Goal: Task Accomplishment & Management: Complete application form

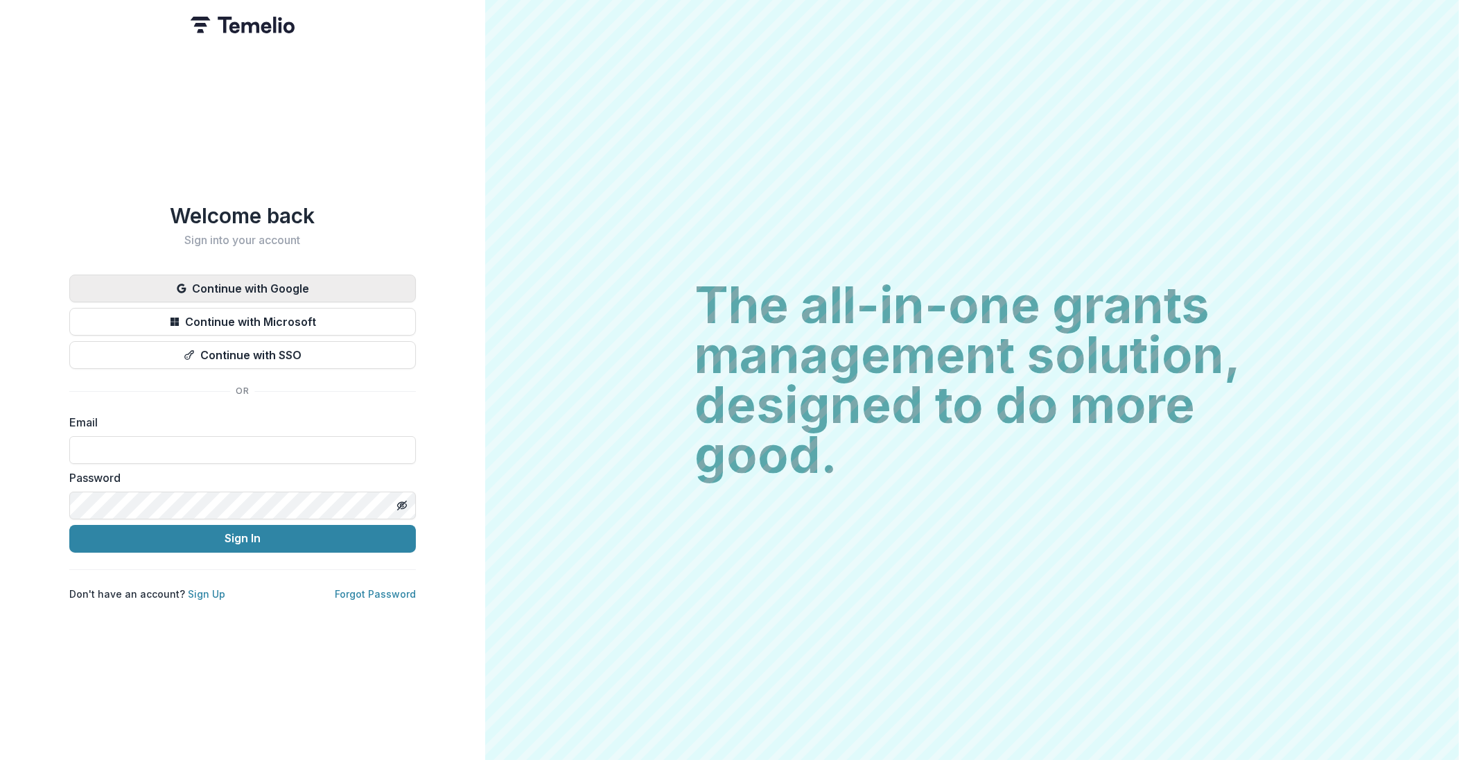
click at [253, 275] on button "Continue with Google" at bounding box center [242, 289] width 347 height 28
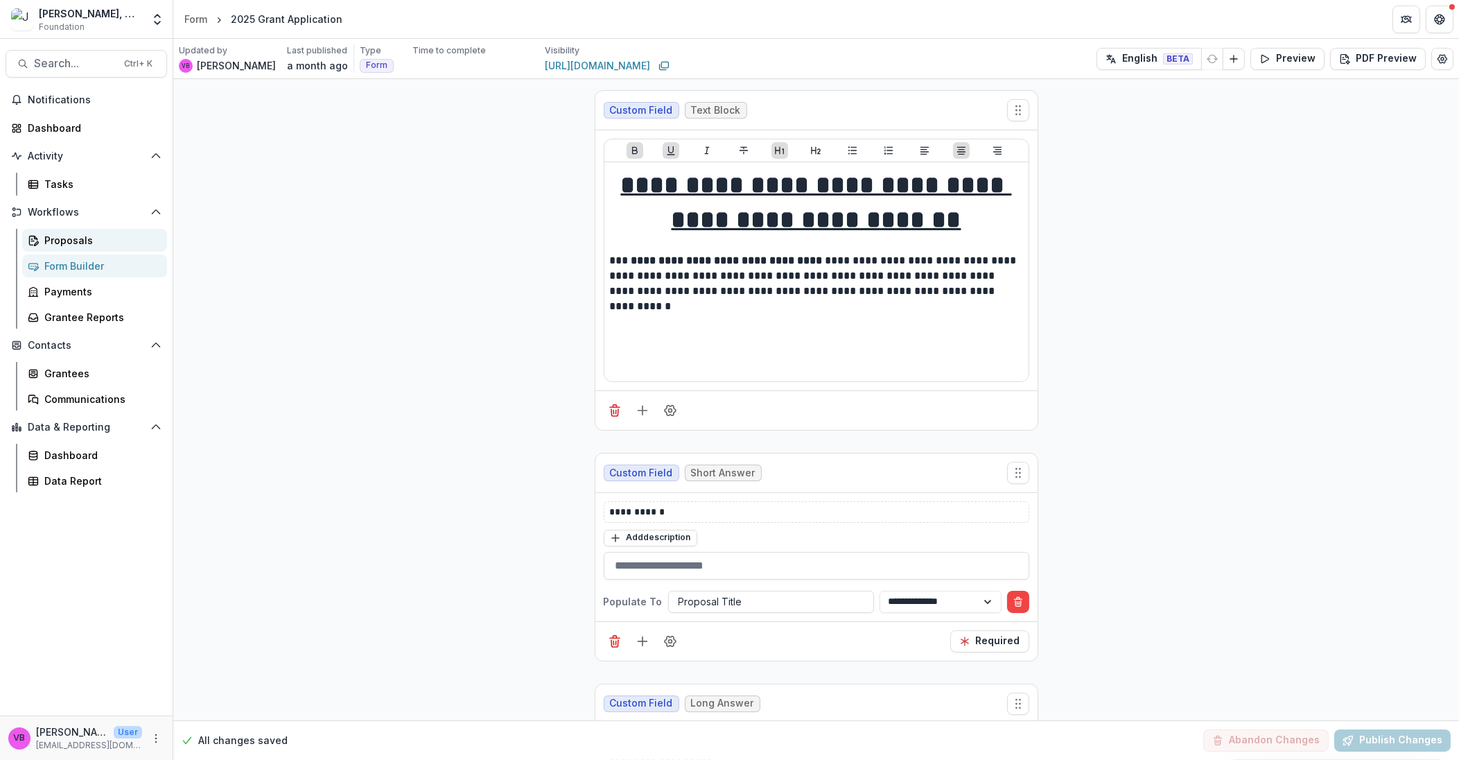
click at [85, 245] on div "Proposals" at bounding box center [100, 240] width 112 height 15
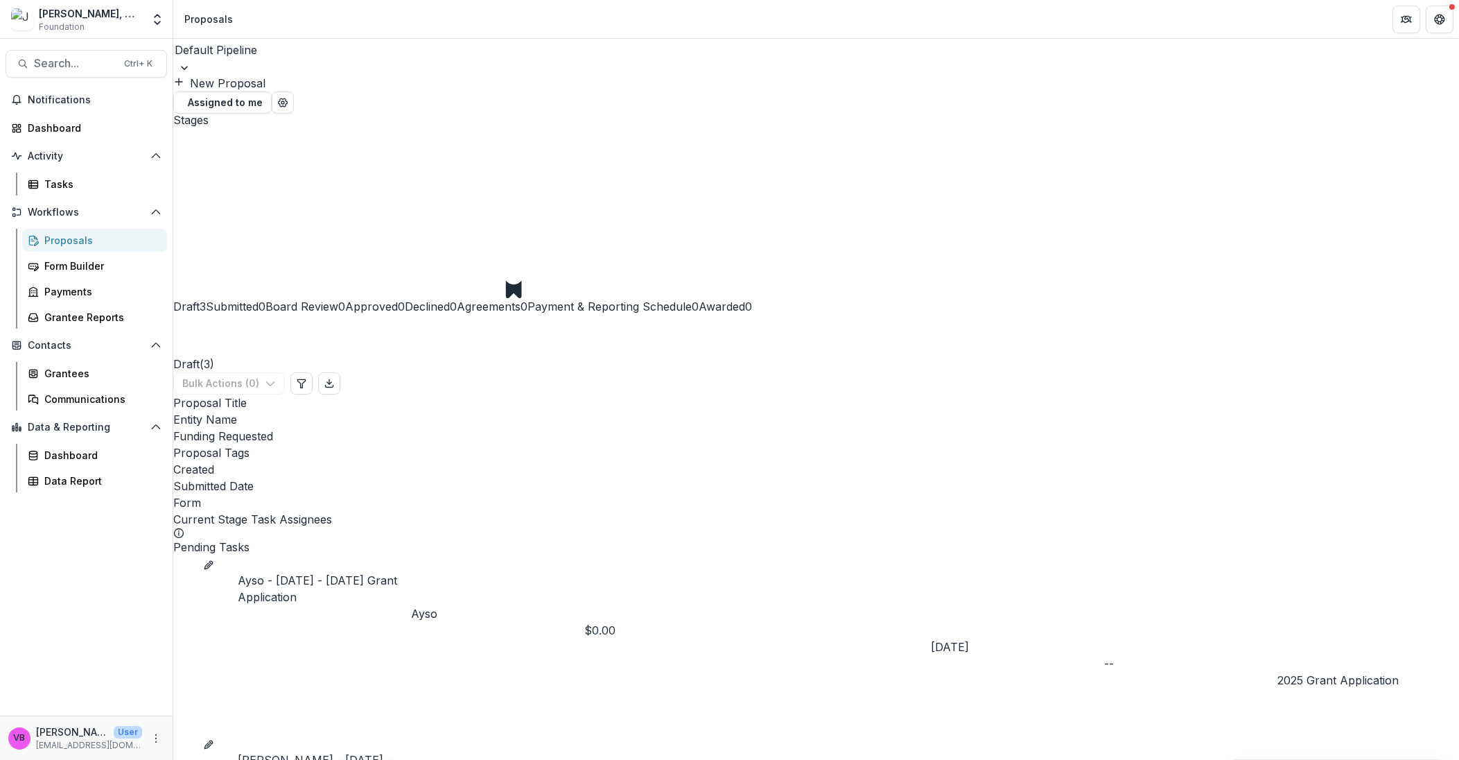
click at [335, 572] on link "Ayso - [DATE] - [DATE] Grant Application" at bounding box center [324, 588] width 173 height 33
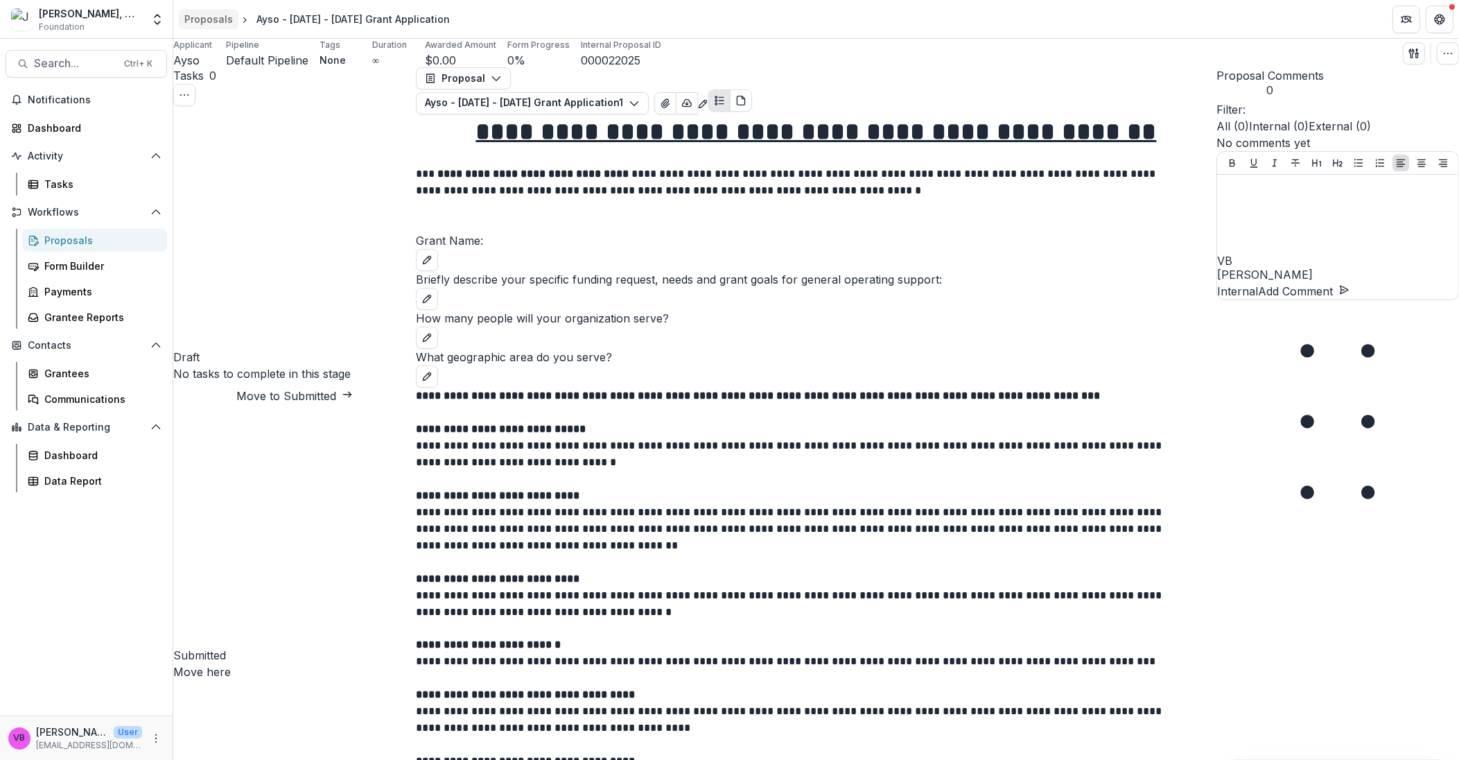
click at [216, 21] on div "Proposals" at bounding box center [208, 19] width 49 height 15
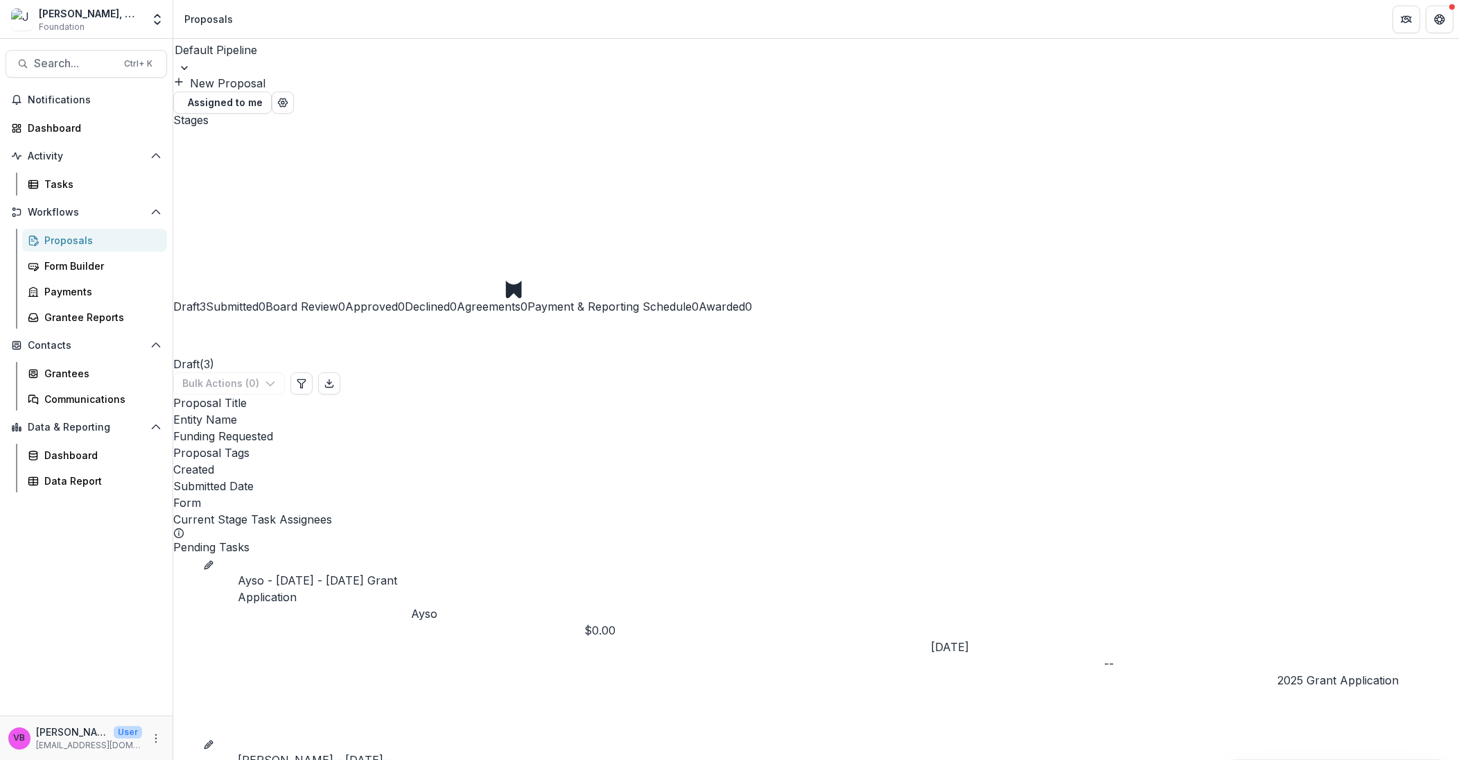
click at [338, 751] on link "[PERSON_NAME] - [DATE] - [DATE] Grant Application" at bounding box center [324, 767] width 173 height 33
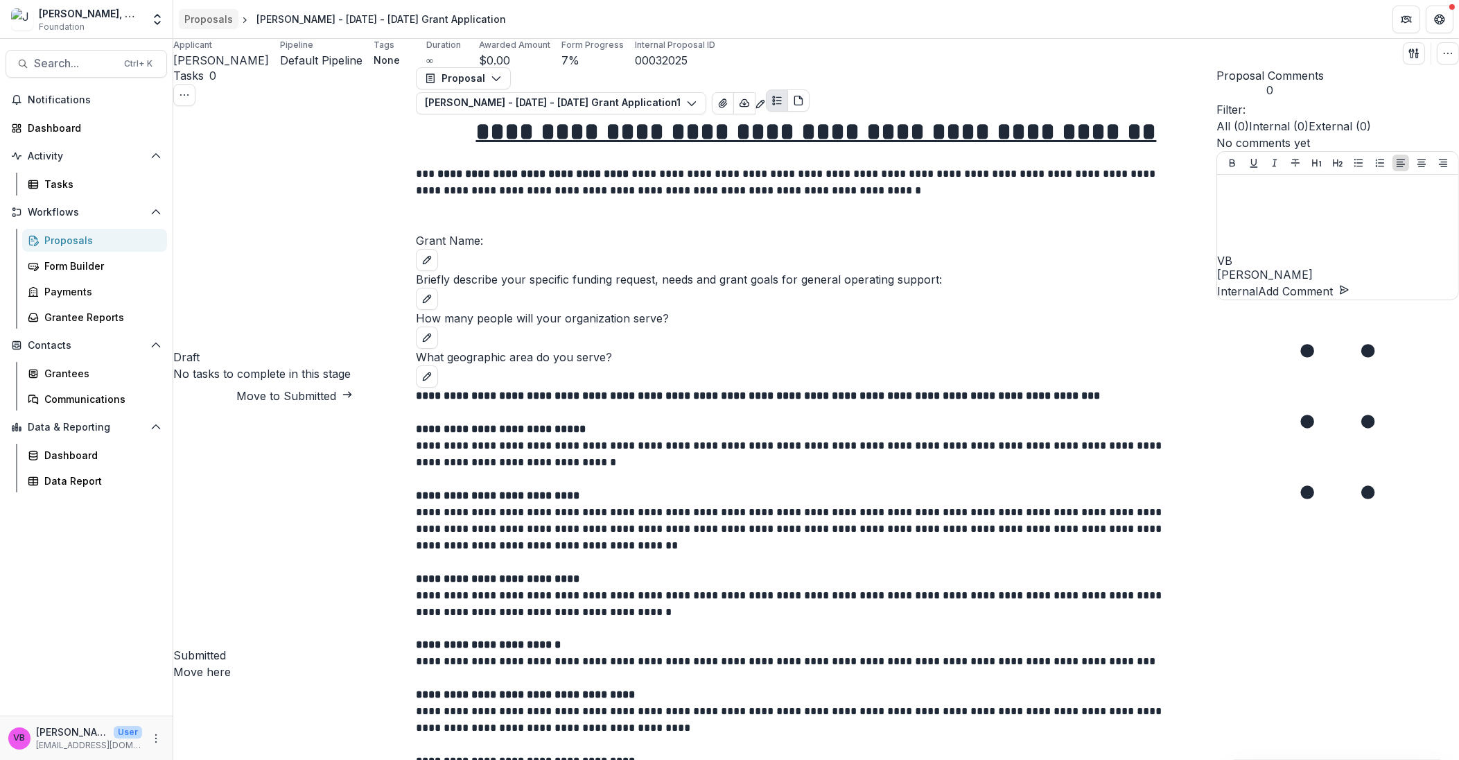
click at [222, 28] on link "Proposals" at bounding box center [209, 19] width 60 height 20
